Goal: Information Seeking & Learning: Compare options

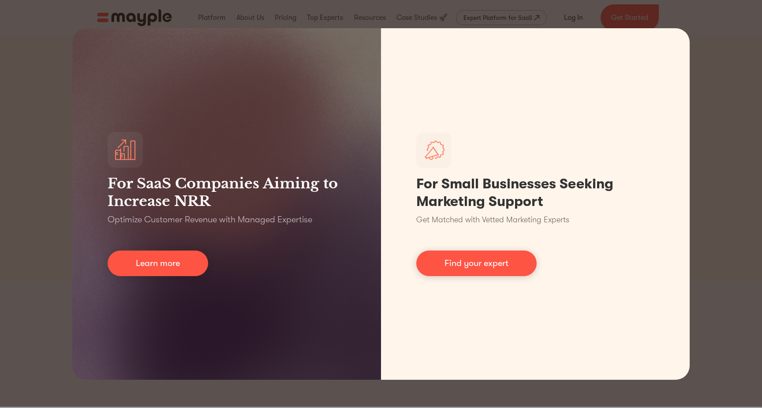
click at [725, 96] on div "For SaaS Companies Aiming to Increase NRR Optimize Customer Revenue with Manage…" at bounding box center [381, 204] width 762 height 408
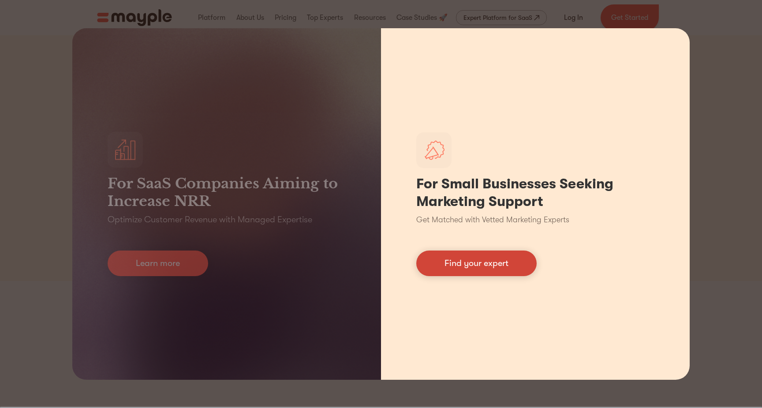
click at [460, 261] on link "Find your expert" at bounding box center [476, 264] width 120 height 26
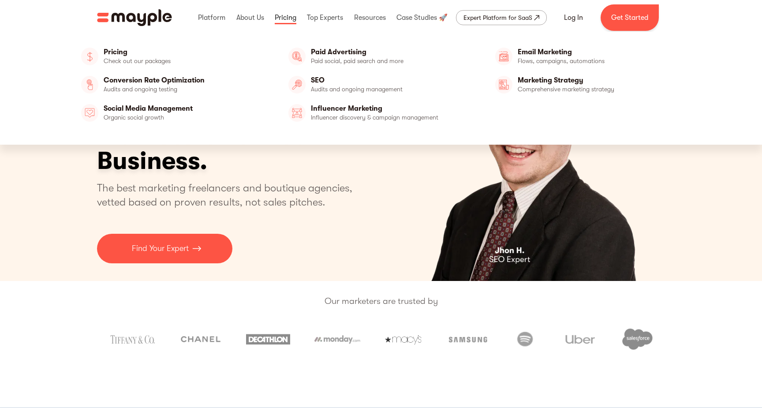
click at [285, 20] on link at bounding box center [286, 18] width 26 height 28
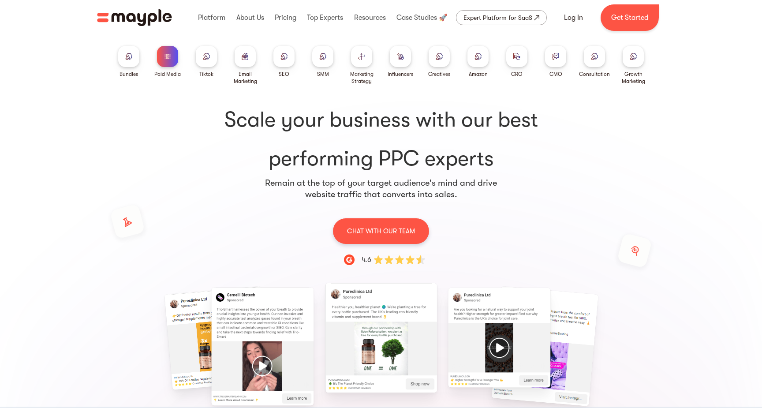
click at [131, 58] on img at bounding box center [128, 56] width 7 height 7
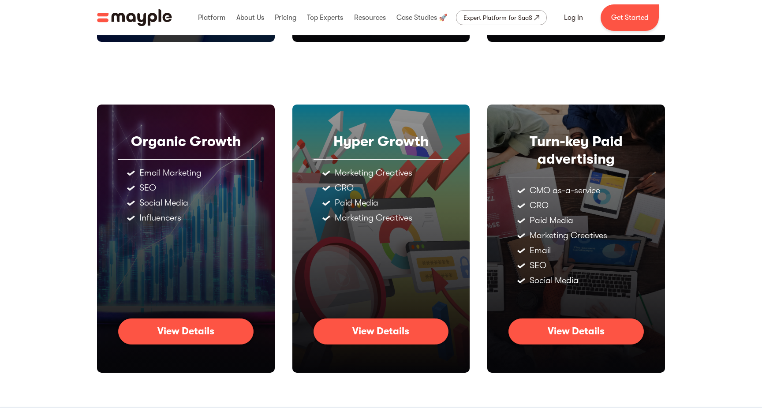
scroll to position [363, 0]
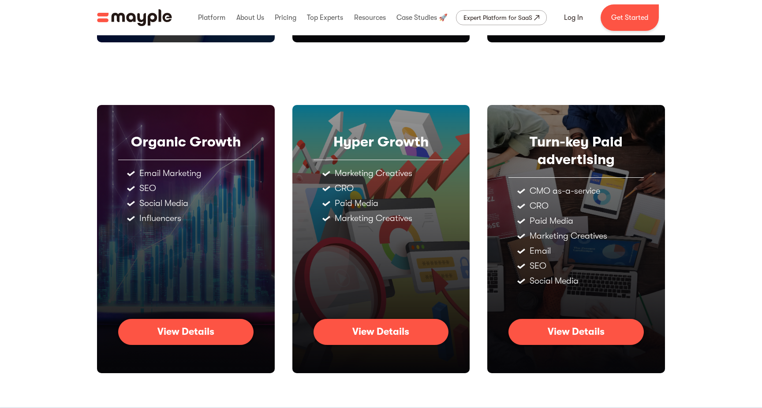
click at [557, 329] on div "View Details" at bounding box center [576, 331] width 57 height 11
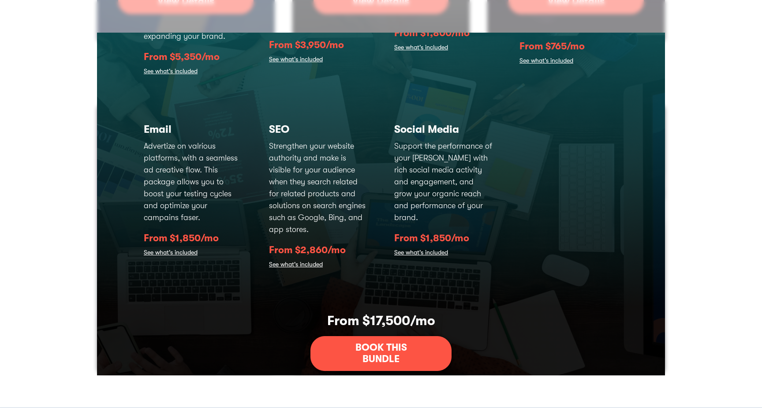
scroll to position [230, 0]
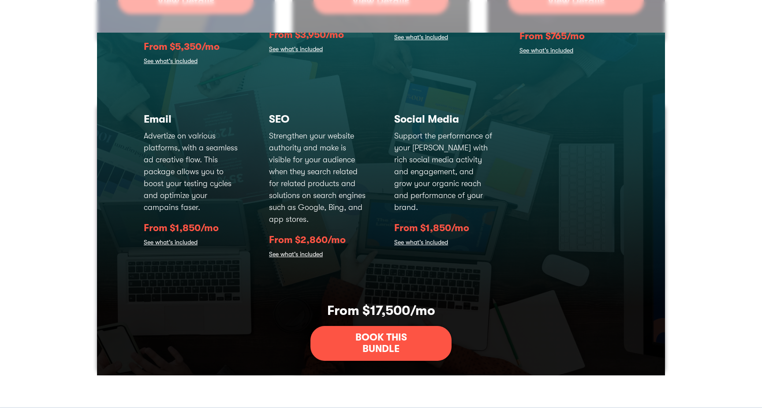
click at [428, 237] on link "See what's included" at bounding box center [421, 243] width 54 height 12
click at [429, 237] on link "See what's included" at bounding box center [421, 243] width 54 height 12
click at [438, 158] on p "Support the performance of your ad campaigns with rich social media activity an…" at bounding box center [443, 171] width 99 height 83
click at [433, 114] on h3 "Social Media" at bounding box center [443, 118] width 99 height 13
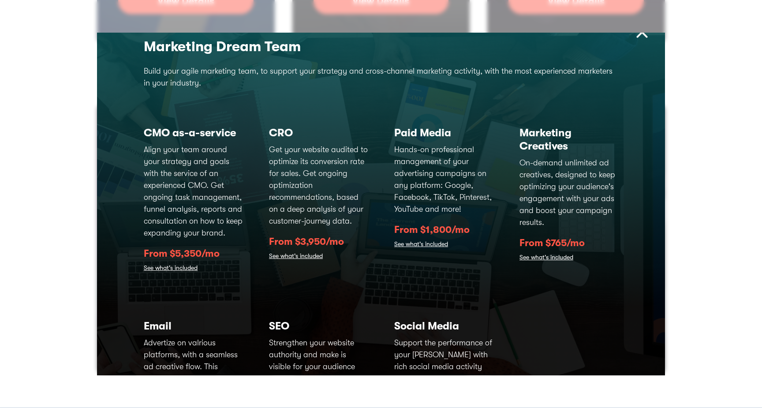
scroll to position [0, 0]
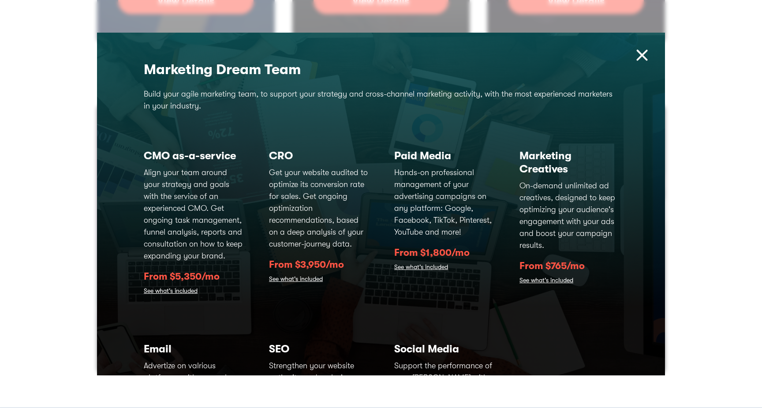
click at [435, 266] on link "See what's included" at bounding box center [421, 268] width 54 height 12
click at [640, 60] on img at bounding box center [642, 55] width 19 height 19
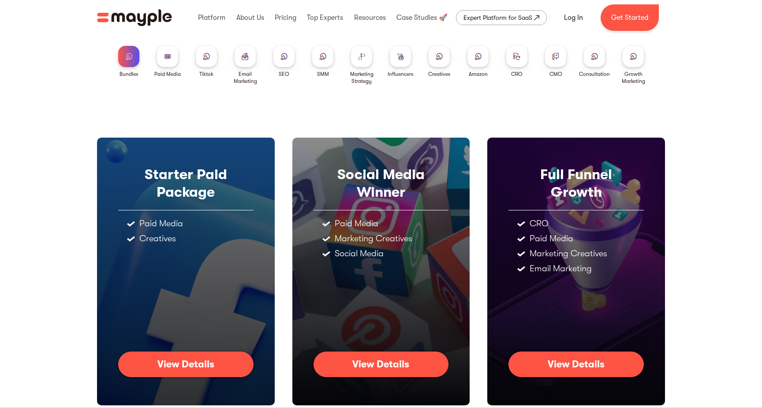
click at [206, 53] on img at bounding box center [206, 56] width 7 height 7
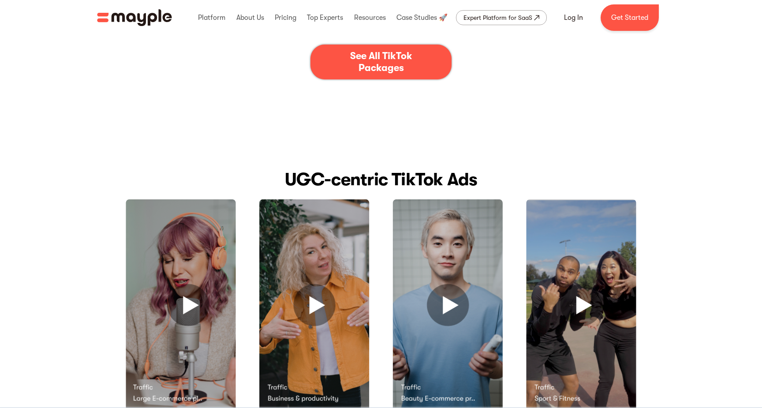
scroll to position [205, 0]
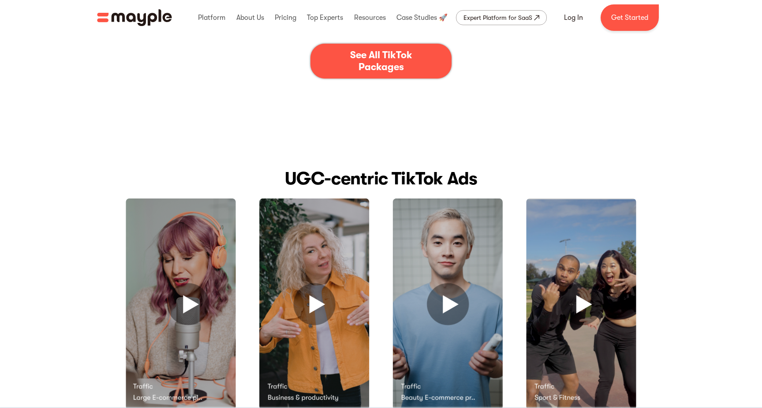
click at [393, 57] on div "See All TikTok Packages" at bounding box center [380, 60] width 87 height 23
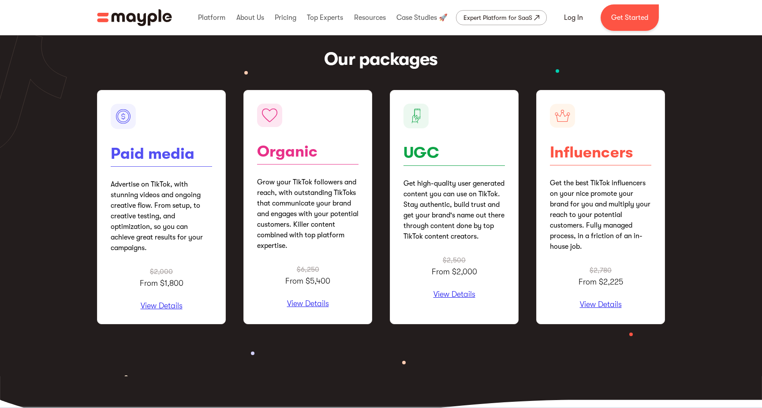
scroll to position [1060, 0]
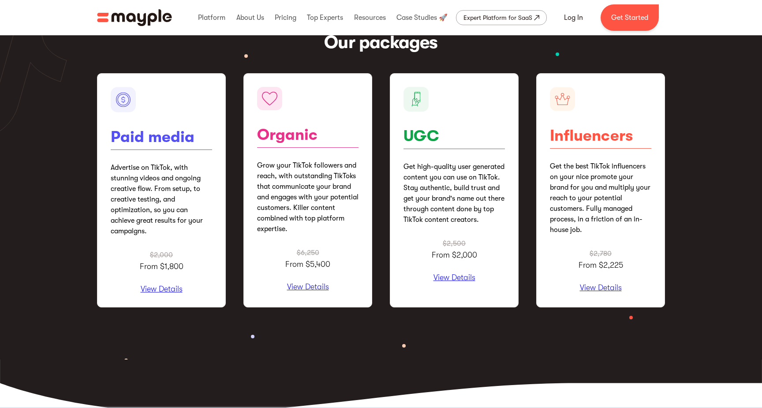
click at [168, 289] on p "View Details" at bounding box center [161, 289] width 101 height 9
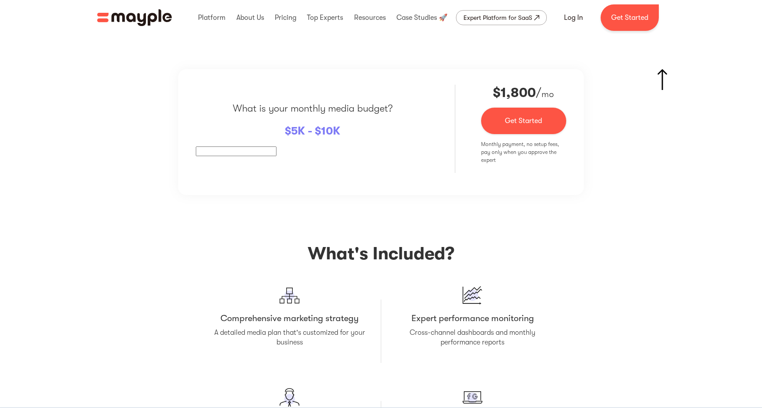
scroll to position [1472, 0]
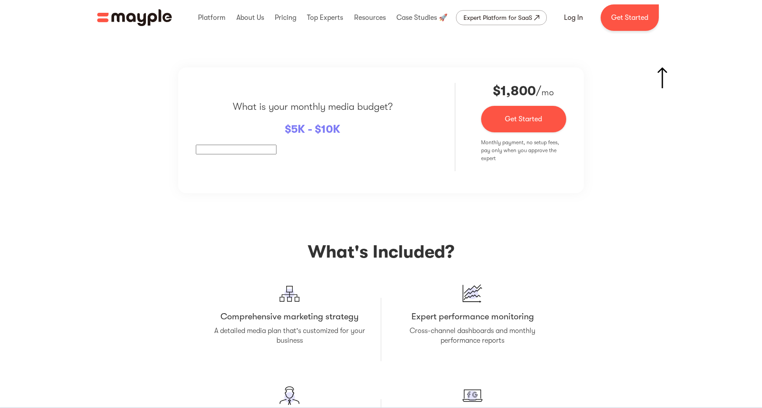
click at [253, 135] on div "What is your monthly media budget? $ 5K - $10K" at bounding box center [312, 127] width 233 height 88
click at [307, 132] on span "5K - $10K" at bounding box center [315, 129] width 49 height 13
click at [333, 126] on span "5K - $10K" at bounding box center [315, 129] width 49 height 13
drag, startPoint x: 346, startPoint y: 127, endPoint x: 327, endPoint y: 127, distance: 19.0
click at [341, 127] on div "What is your monthly media budget? $ 5K - $10K" at bounding box center [312, 127] width 233 height 88
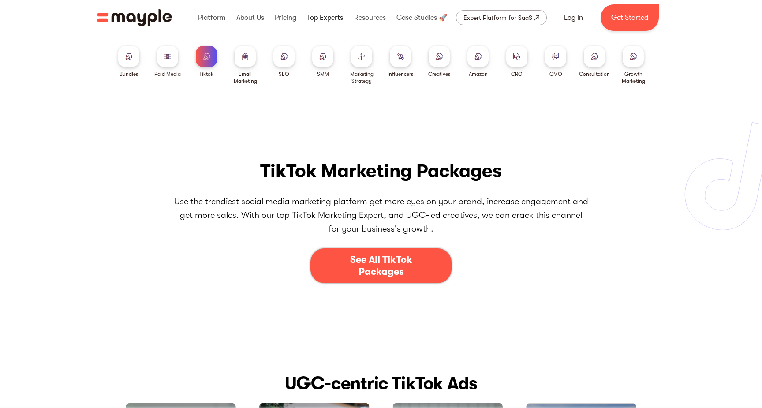
scroll to position [0, 0]
click at [327, 62] on div at bounding box center [322, 56] width 21 height 21
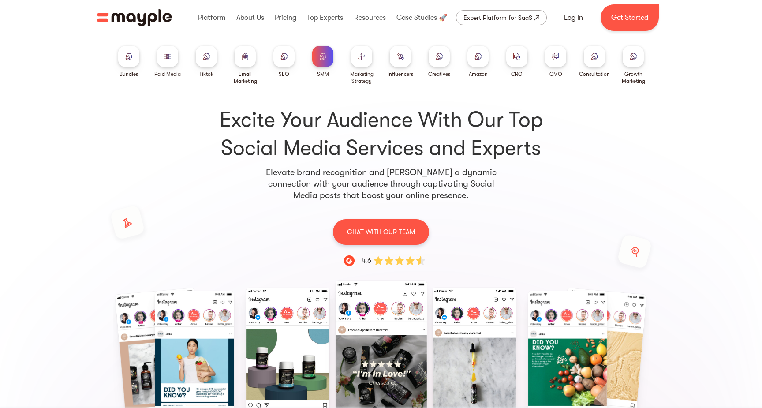
click at [361, 58] on img at bounding box center [361, 56] width 7 height 7
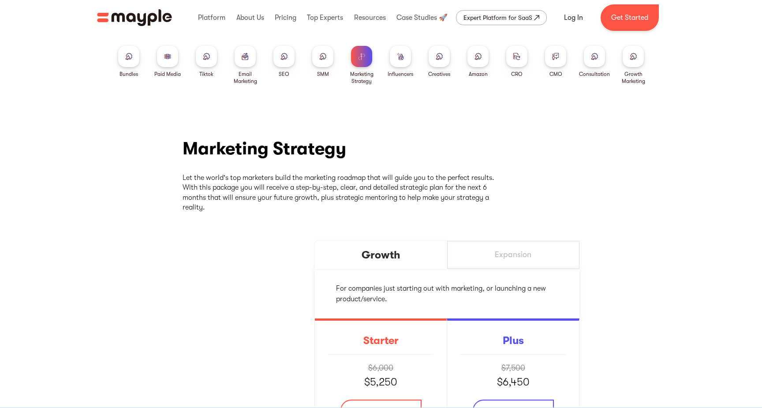
click at [171, 57] on div at bounding box center [167, 56] width 21 height 21
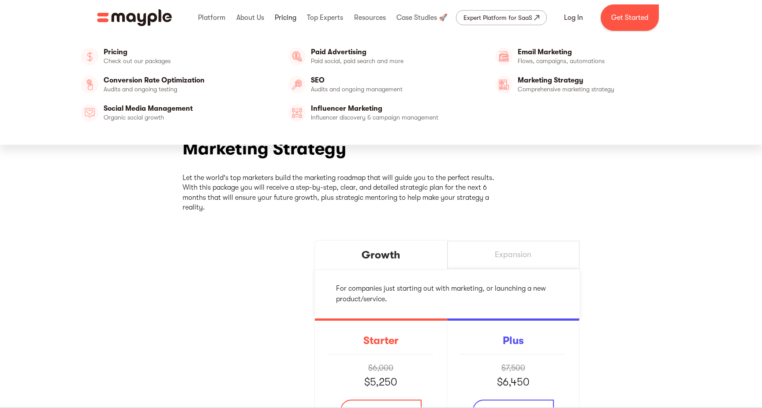
click at [284, 14] on link at bounding box center [286, 18] width 26 height 28
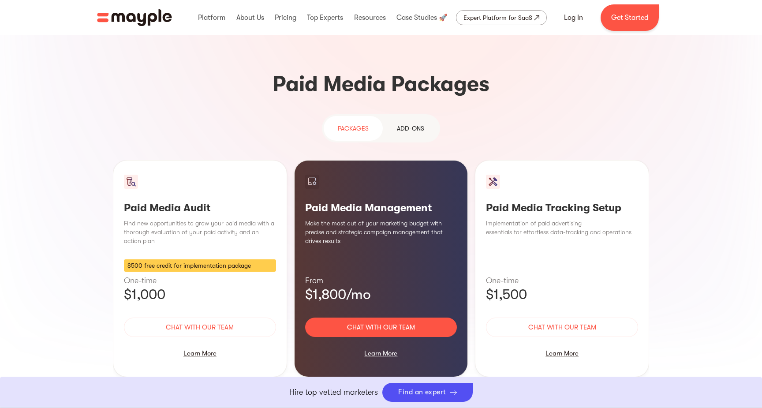
scroll to position [751, 0]
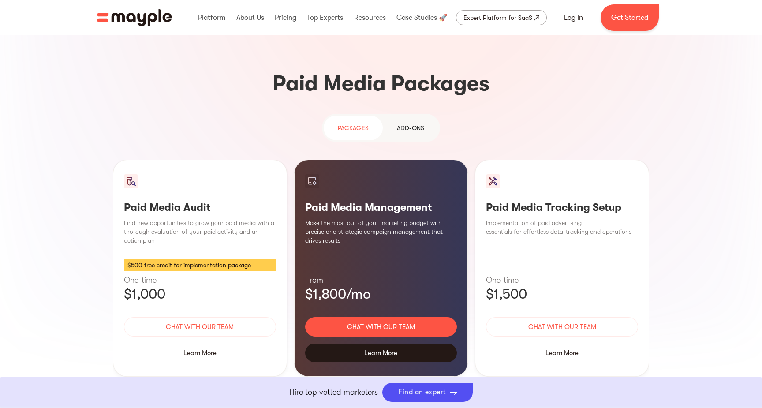
click at [378, 344] on div "Learn More" at bounding box center [381, 353] width 152 height 19
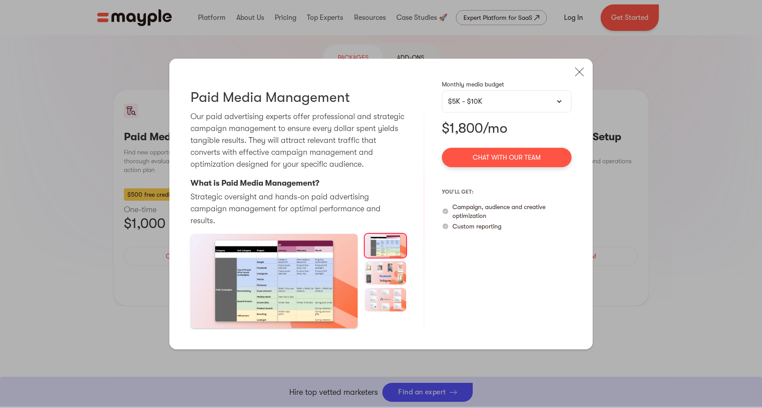
scroll to position [833, 0]
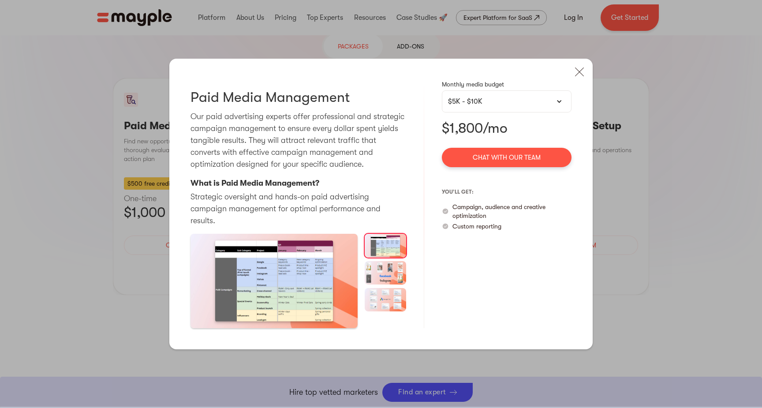
click at [727, 90] on div "Paid Media Audit Pausing and thoroughly analyzing your activity can be of great…" at bounding box center [381, 204] width 762 height 408
click at [558, 98] on div at bounding box center [559, 101] width 6 height 6
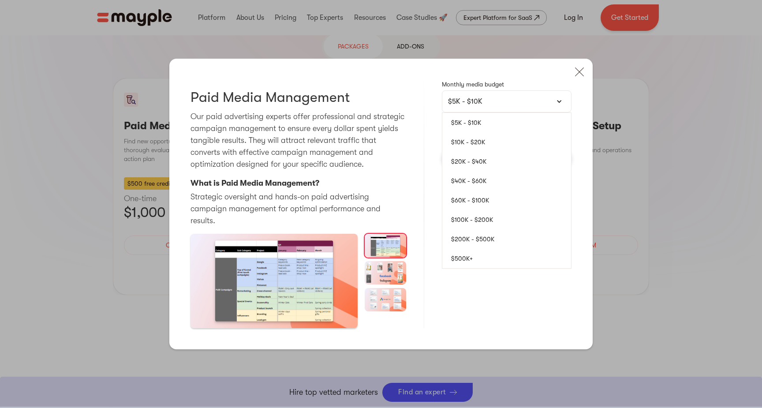
click at [556, 59] on div "Paid Media Management Our paid advertising experts offer professional and strat…" at bounding box center [380, 204] width 423 height 290
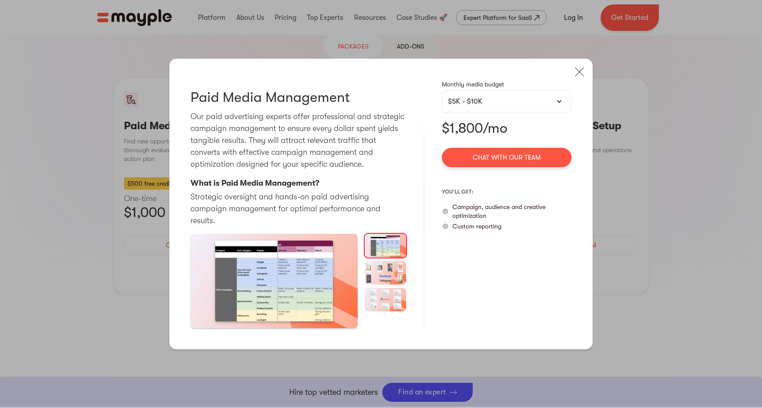
click at [558, 90] on div "$5K - $10K" at bounding box center [507, 101] width 130 height 22
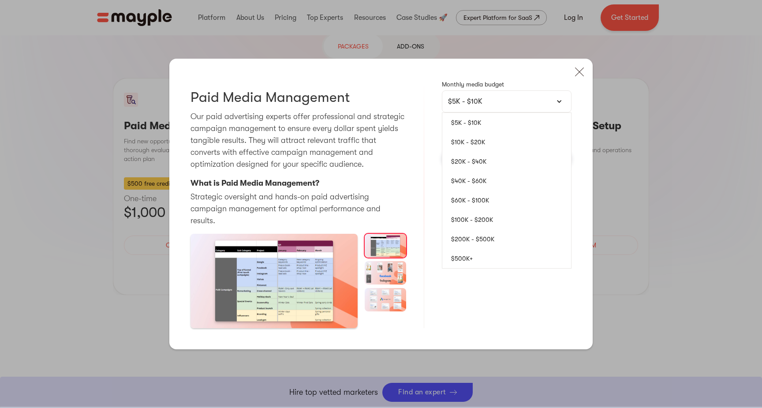
click at [487, 249] on link "$500K+" at bounding box center [506, 258] width 129 height 19
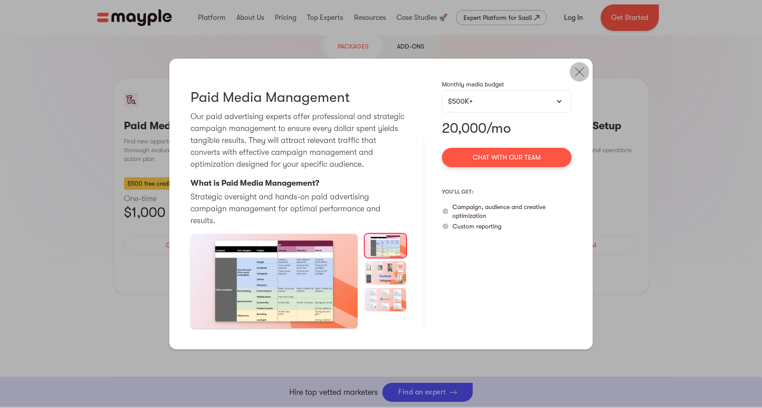
click at [580, 62] on img at bounding box center [579, 71] width 19 height 19
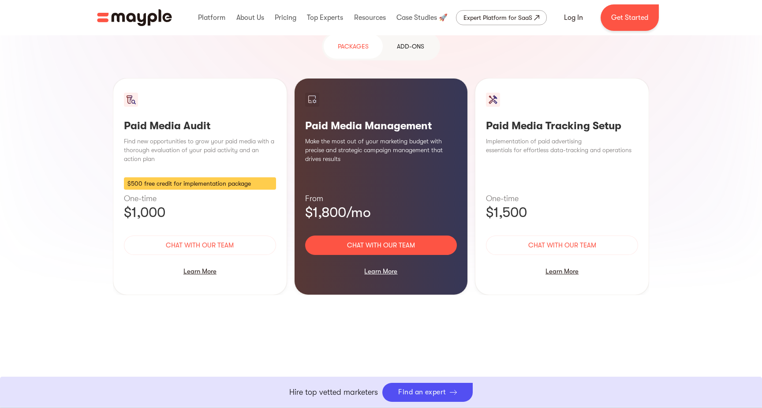
scroll to position [813, 0]
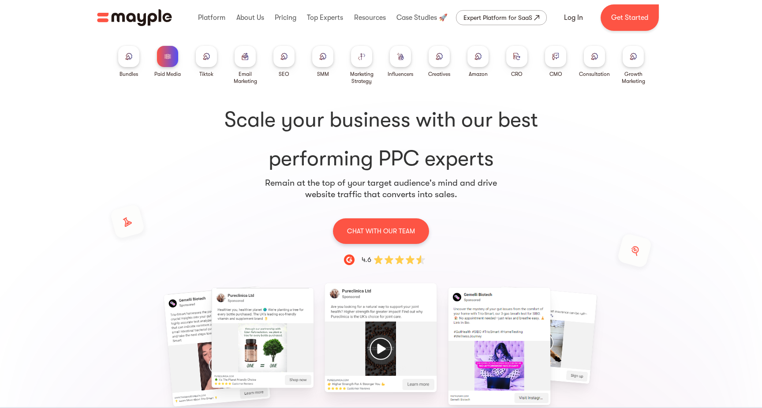
click at [324, 53] on img at bounding box center [322, 56] width 7 height 7
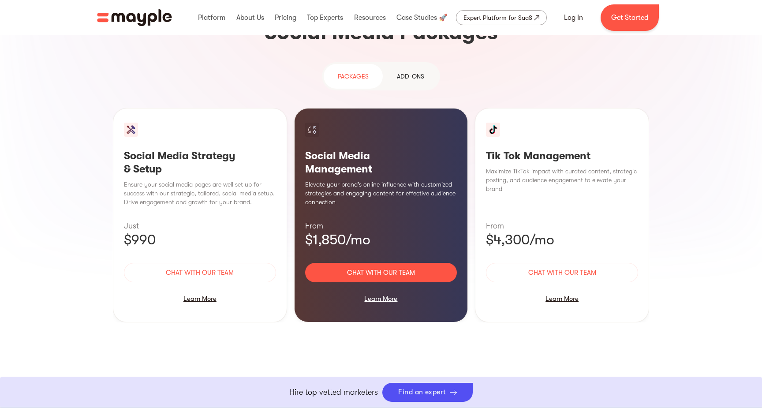
scroll to position [843, 0]
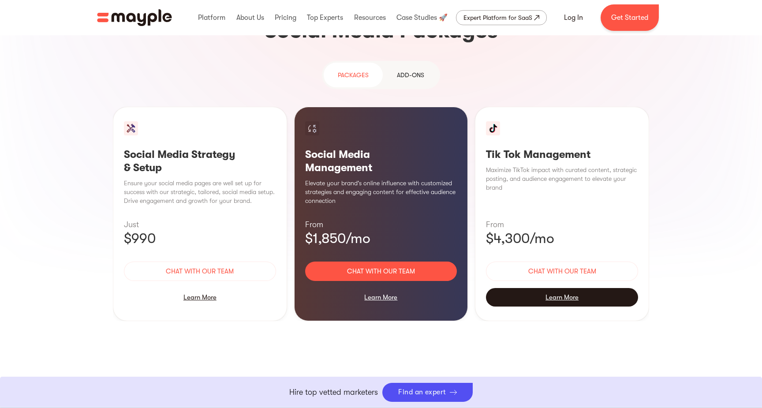
click at [555, 288] on div "Learn More" at bounding box center [562, 297] width 152 height 19
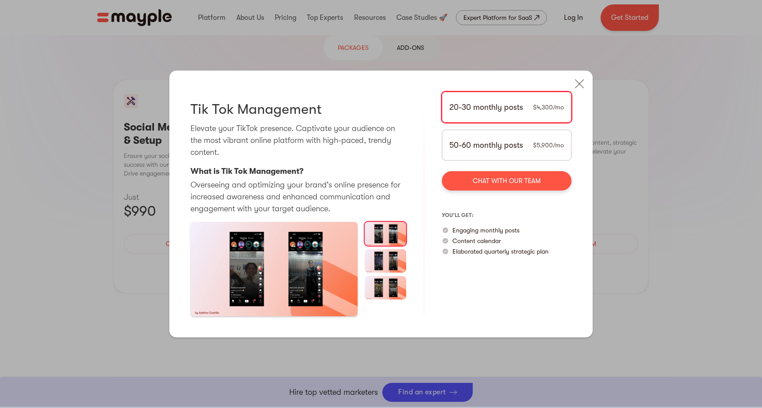
scroll to position [864, 0]
click at [388, 249] on img at bounding box center [386, 260] width 42 height 23
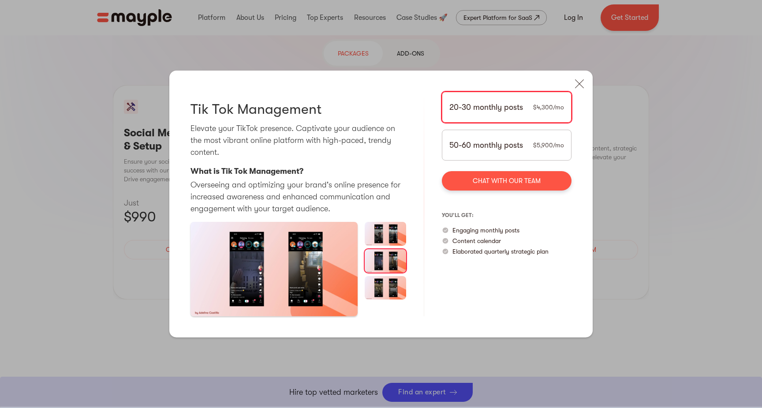
click at [387, 276] on img at bounding box center [386, 287] width 42 height 23
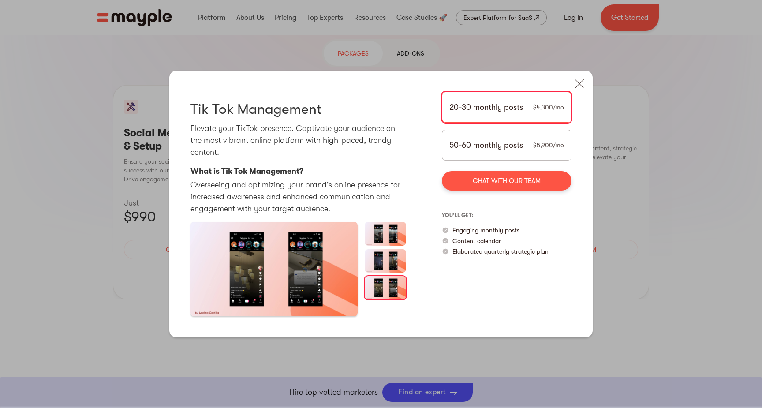
scroll to position [92, 0]
click at [344, 264] on img "open lightbox" at bounding box center [274, 269] width 167 height 94
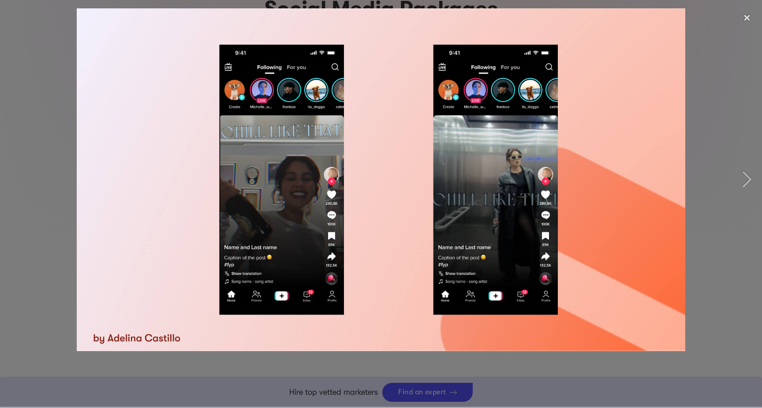
click at [504, 191] on img at bounding box center [381, 179] width 609 height 343
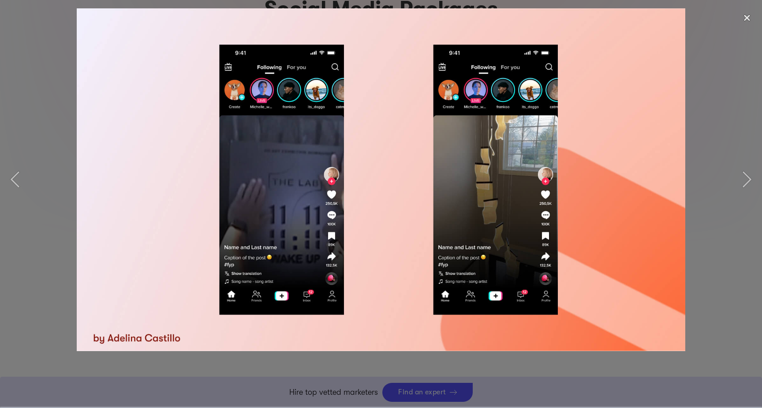
click at [527, 169] on img at bounding box center [381, 179] width 609 height 343
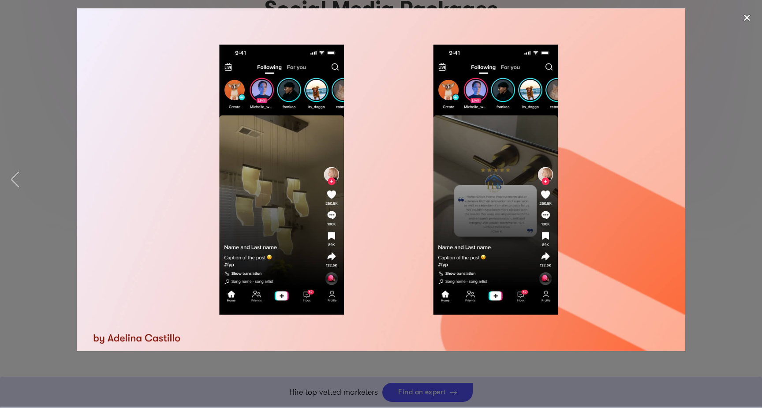
click at [746, 17] on div "close lightbox" at bounding box center [747, 17] width 30 height 19
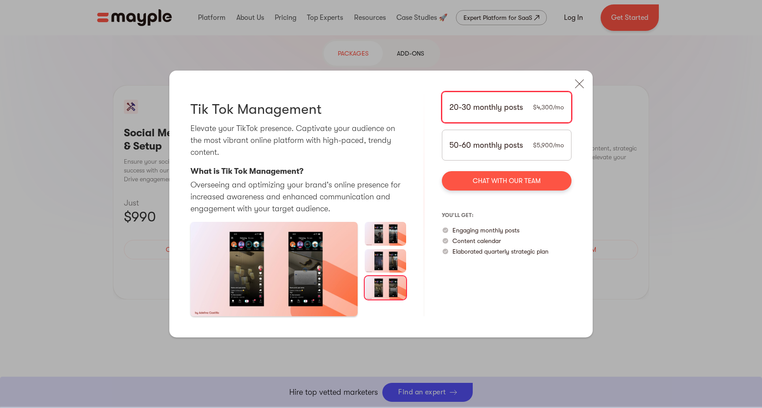
click at [671, 47] on div "Social Media Strategy & Setup Strategically create consistent and reliable soci…" at bounding box center [381, 204] width 762 height 408
click at [116, 216] on div "Social Media Strategy & Setup Strategically create consistent and reliable soci…" at bounding box center [381, 204] width 762 height 408
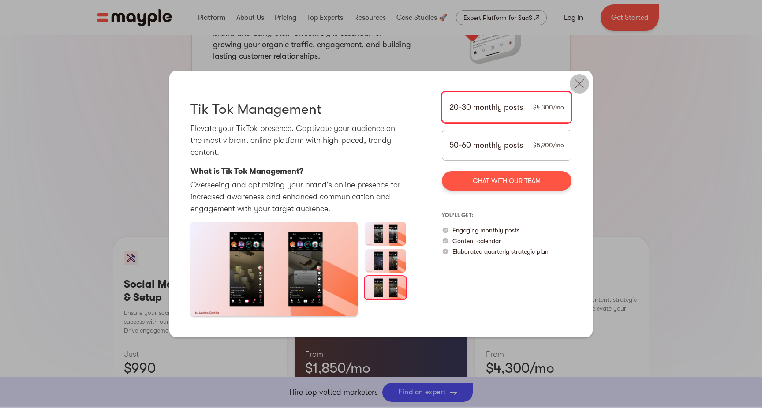
scroll to position [0, 0]
click at [579, 74] on img at bounding box center [579, 83] width 19 height 19
